Goal: Task Accomplishment & Management: Manage account settings

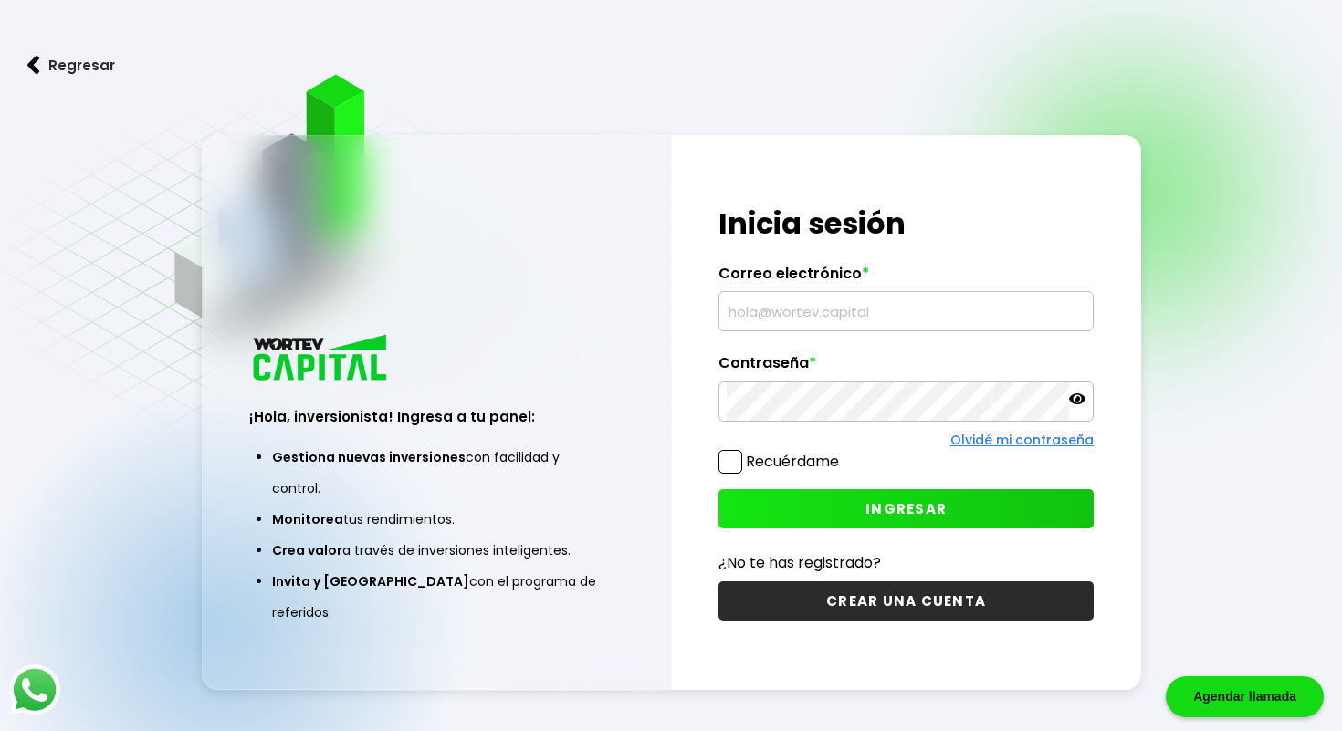
type input "[EMAIL_ADDRESS][DOMAIN_NAME]"
click at [1089, 400] on div at bounding box center [905, 402] width 375 height 40
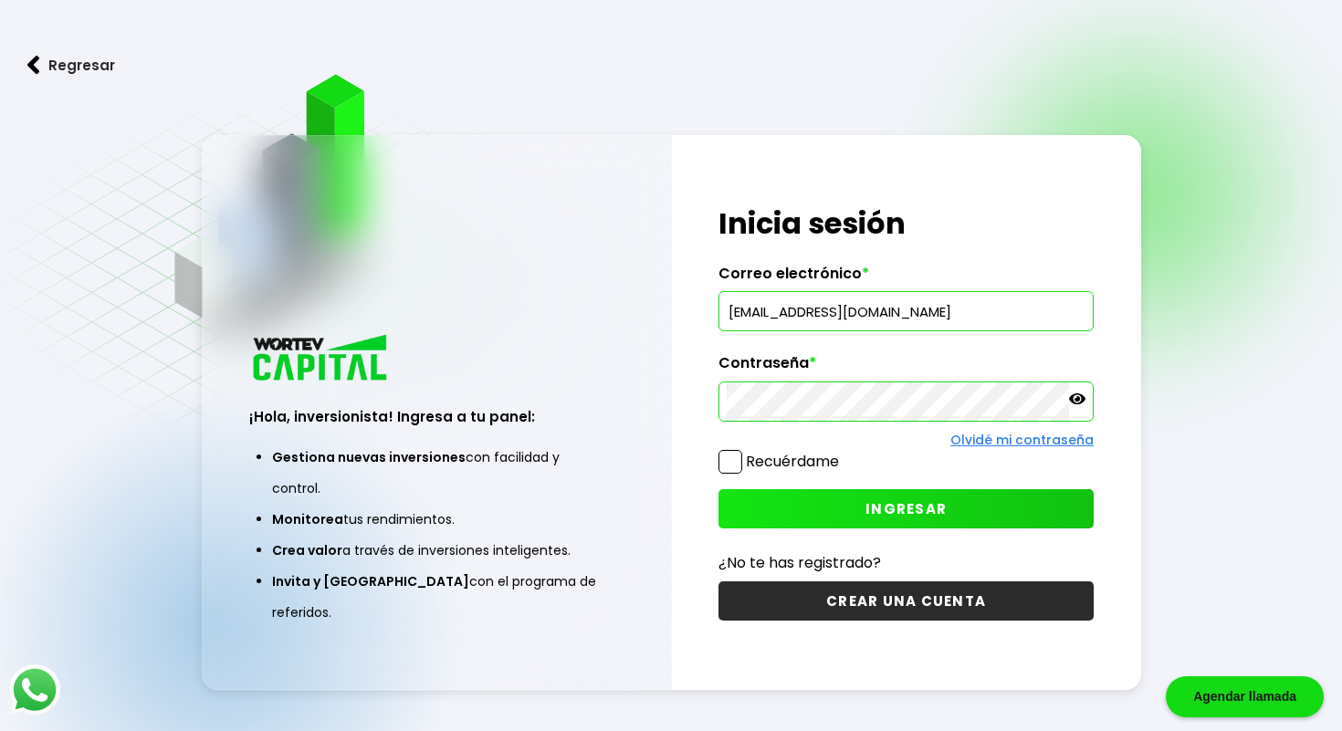
click at [1082, 398] on icon at bounding box center [1077, 398] width 16 height 11
click at [1082, 398] on icon at bounding box center [1077, 399] width 16 height 13
click at [893, 521] on button "INGRESAR" at bounding box center [905, 508] width 375 height 39
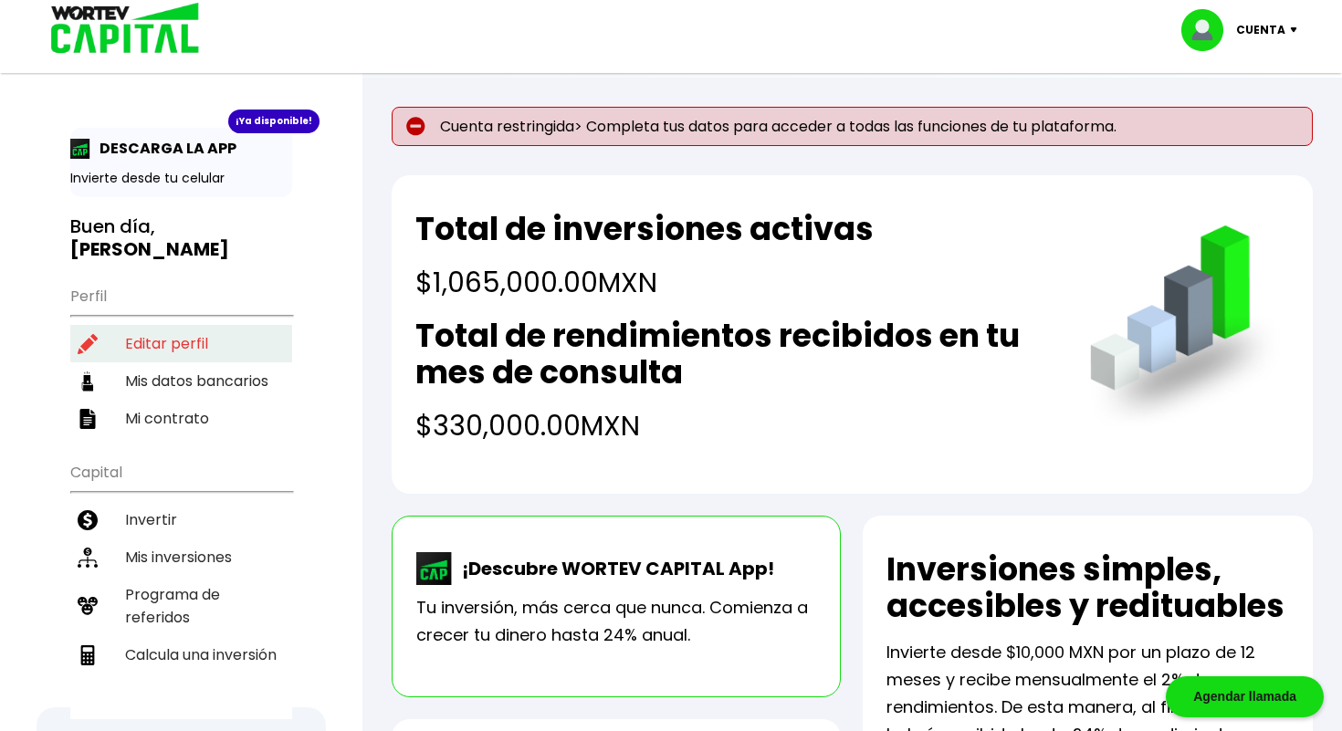
click at [185, 325] on li "Editar perfil" at bounding box center [181, 343] width 222 height 37
select select "Hombre"
select select "Licenciatura"
select select "DF"
select select "Scotiabank"
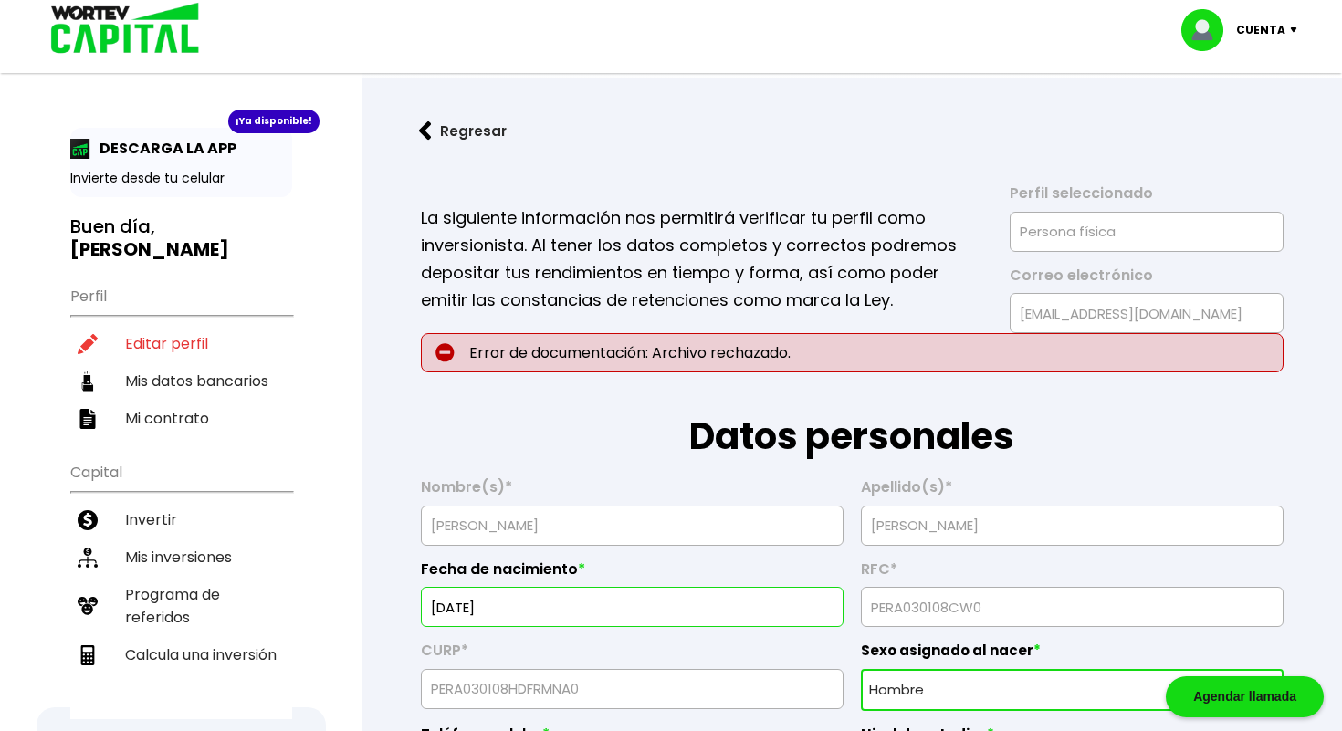
click at [1263, 37] on p "Cuenta" at bounding box center [1260, 29] width 49 height 27
click at [1229, 114] on li "Cerrar sesión" at bounding box center [1242, 121] width 146 height 37
